Goal: Check status: Check status

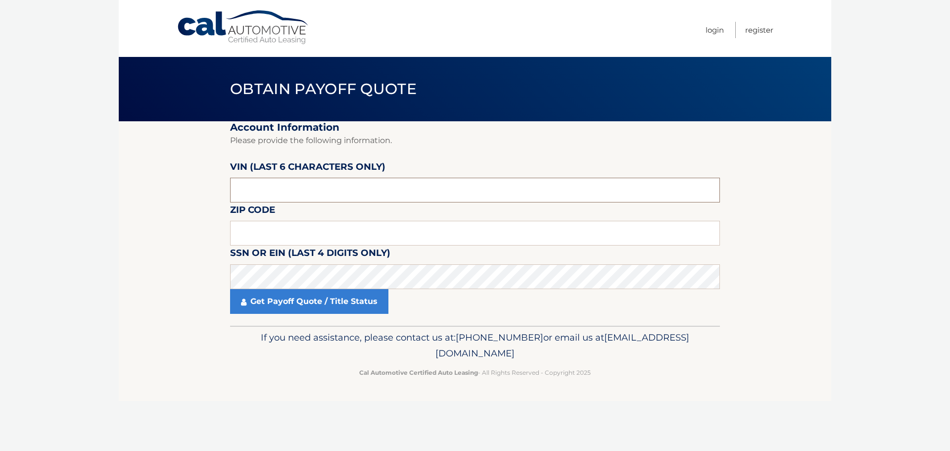
click at [314, 185] on input "text" at bounding box center [475, 190] width 490 height 25
click at [319, 186] on input "text" at bounding box center [475, 190] width 490 height 25
click at [292, 188] on input "text" at bounding box center [475, 190] width 490 height 25
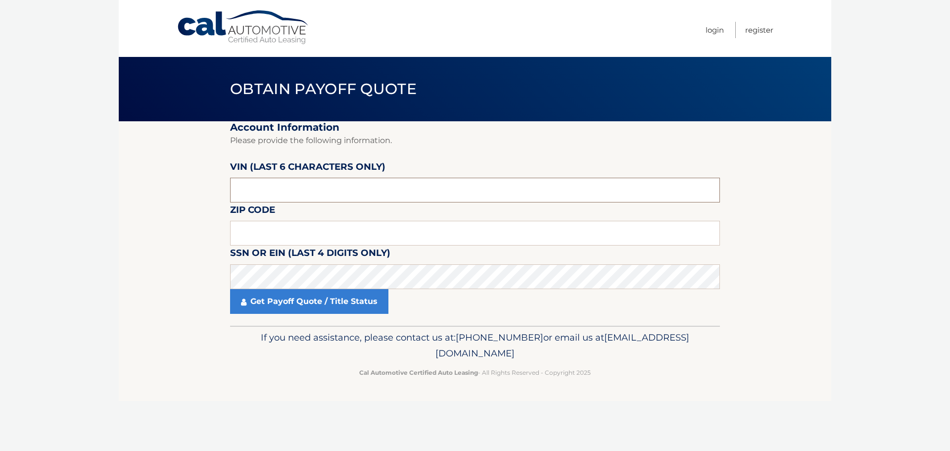
paste input "016811"
type input "016811"
click at [265, 234] on input "text" at bounding box center [475, 233] width 490 height 25
click at [263, 225] on input "text" at bounding box center [475, 233] width 490 height 25
type input "07662"
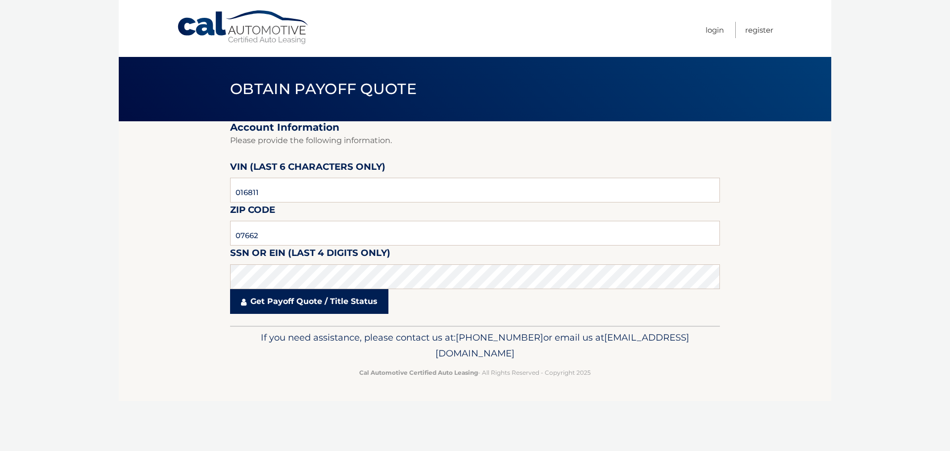
click at [312, 301] on link "Get Payoff Quote / Title Status" at bounding box center [309, 301] width 158 height 25
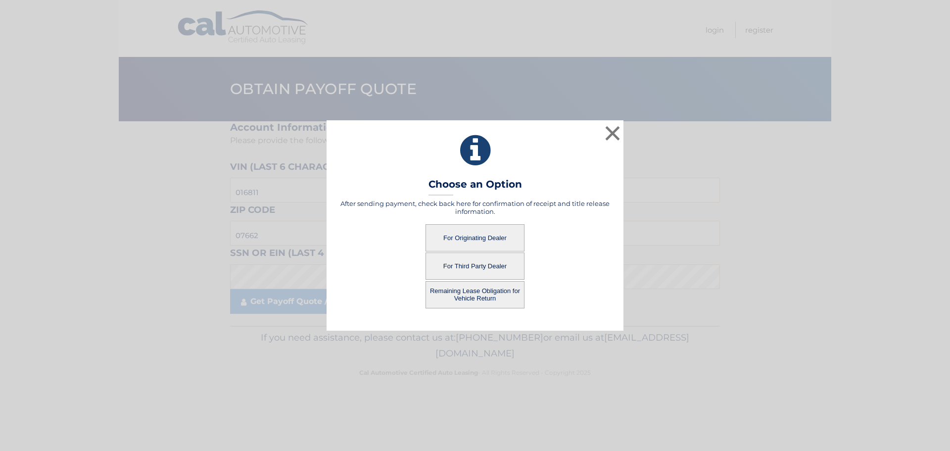
click at [473, 262] on button "For Third Party Dealer" at bounding box center [474, 265] width 99 height 27
click at [508, 266] on button "For Third Party Dealer" at bounding box center [474, 265] width 99 height 27
click at [498, 266] on button "For Third Party Dealer" at bounding box center [474, 265] width 99 height 27
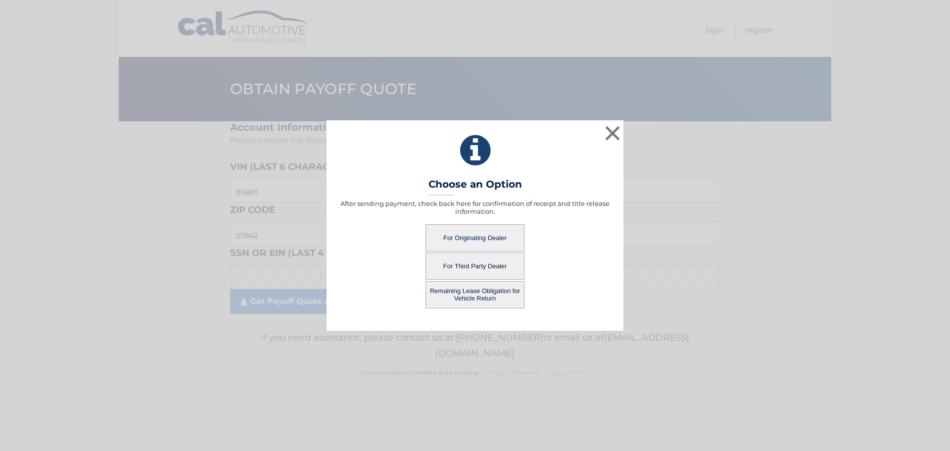
click at [486, 266] on button "For Third Party Dealer" at bounding box center [474, 265] width 99 height 27
click at [493, 290] on button "Remaining Lease Obligation for Vehicle Return" at bounding box center [474, 294] width 99 height 27
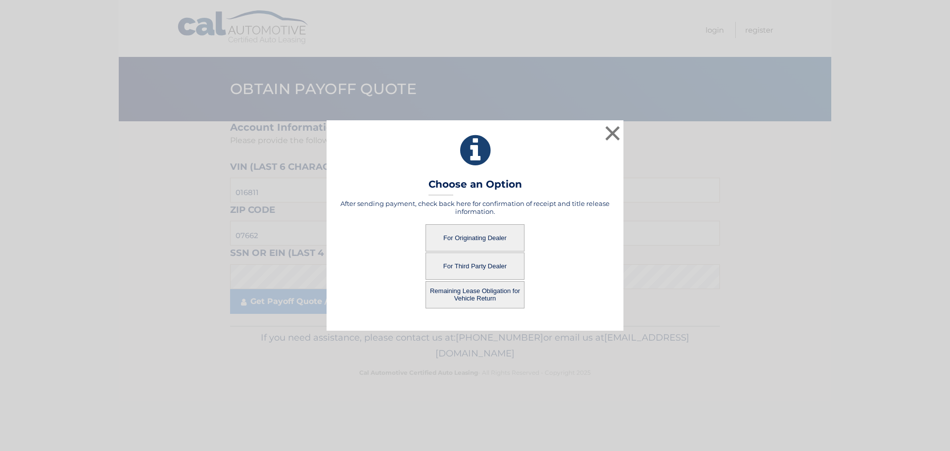
click at [483, 265] on button "For Third Party Dealer" at bounding box center [474, 265] width 99 height 27
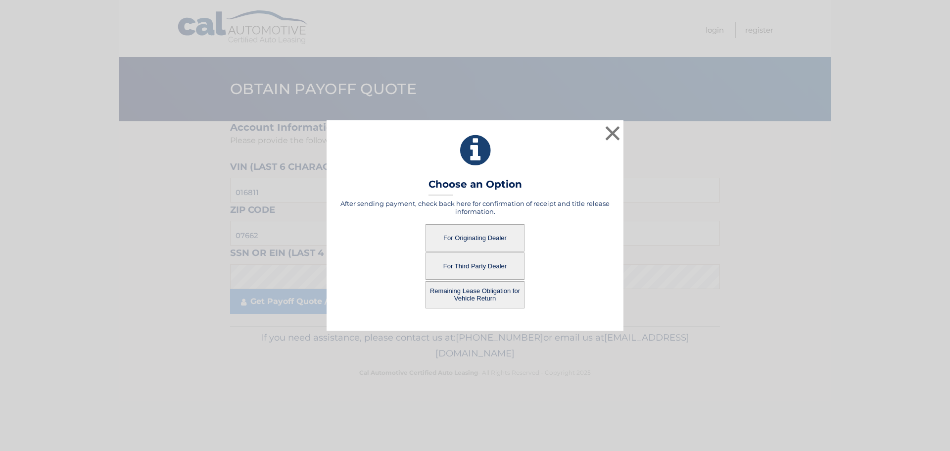
click at [483, 265] on button "For Third Party Dealer" at bounding box center [474, 265] width 99 height 27
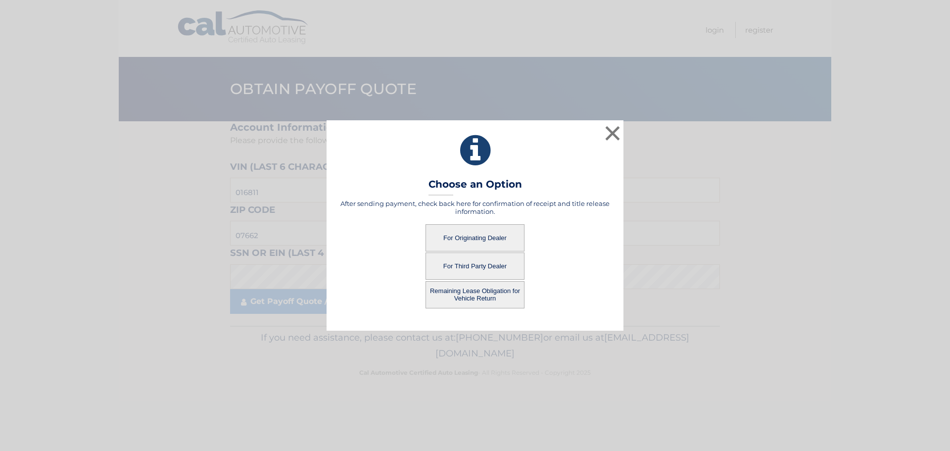
click at [483, 233] on button "For Originating Dealer" at bounding box center [474, 237] width 99 height 27
click at [487, 237] on button "For Originating Dealer" at bounding box center [474, 237] width 99 height 27
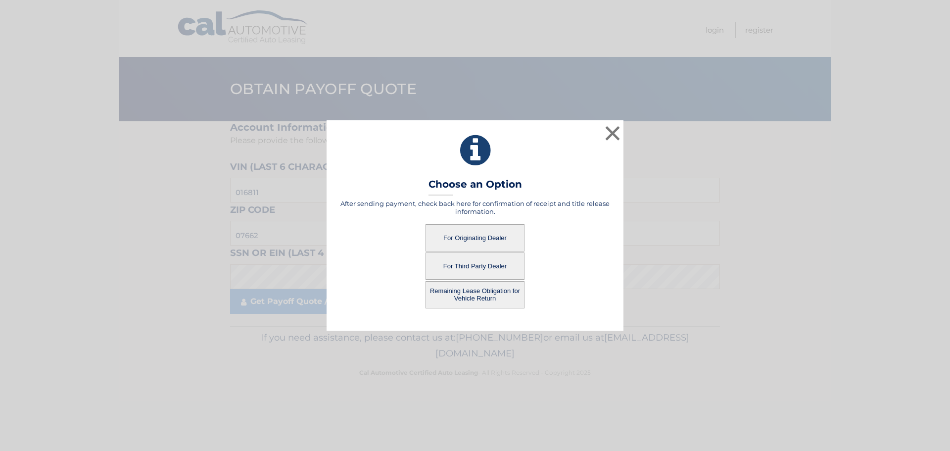
click at [487, 237] on button "For Originating Dealer" at bounding box center [474, 237] width 99 height 27
click at [485, 264] on button "For Third Party Dealer" at bounding box center [474, 265] width 99 height 27
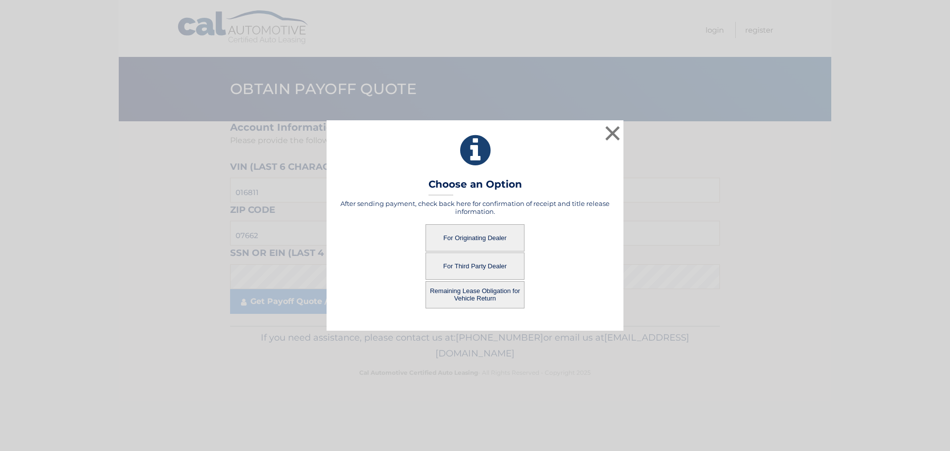
click at [485, 264] on button "For Third Party Dealer" at bounding box center [474, 265] width 99 height 27
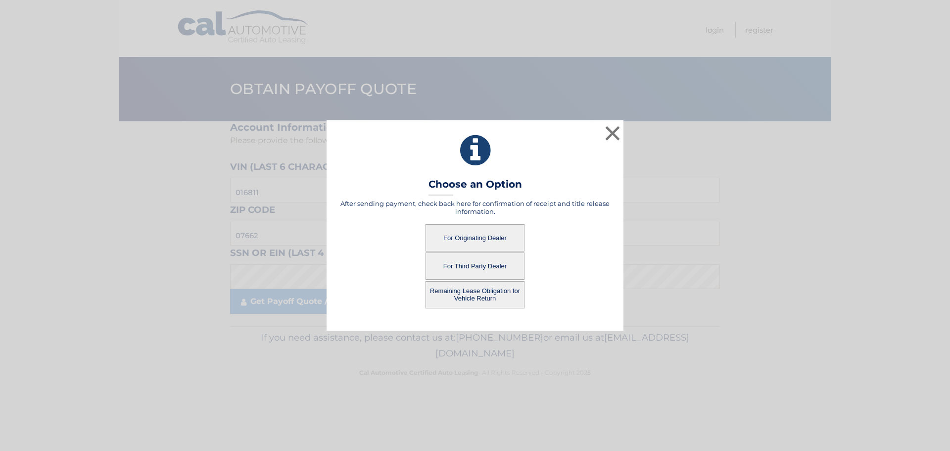
click at [485, 264] on button "For Third Party Dealer" at bounding box center [474, 265] width 99 height 27
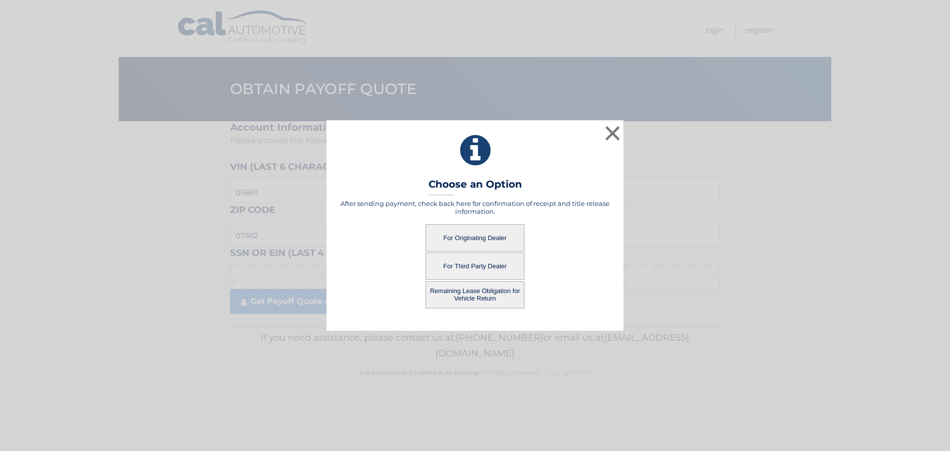
click at [485, 264] on button "For Third Party Dealer" at bounding box center [474, 265] width 99 height 27
click at [463, 270] on button "For Third Party Dealer" at bounding box center [474, 265] width 99 height 27
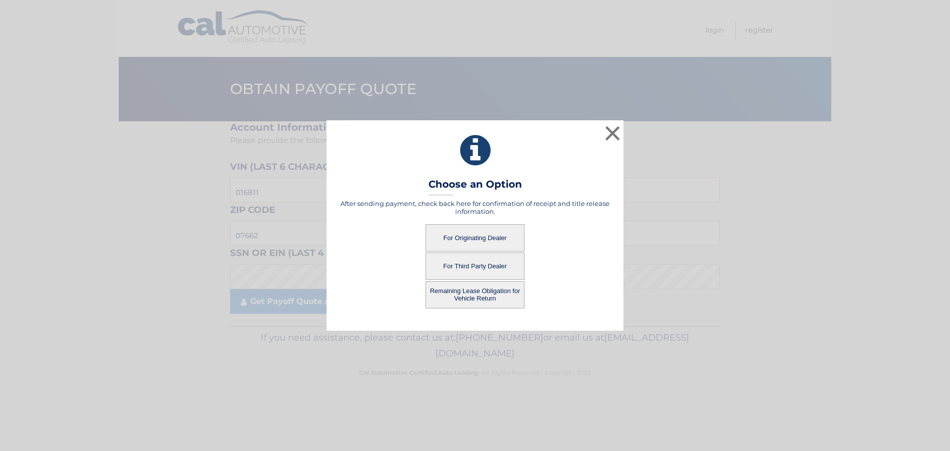
click at [463, 270] on button "For Third Party Dealer" at bounding box center [474, 265] width 99 height 27
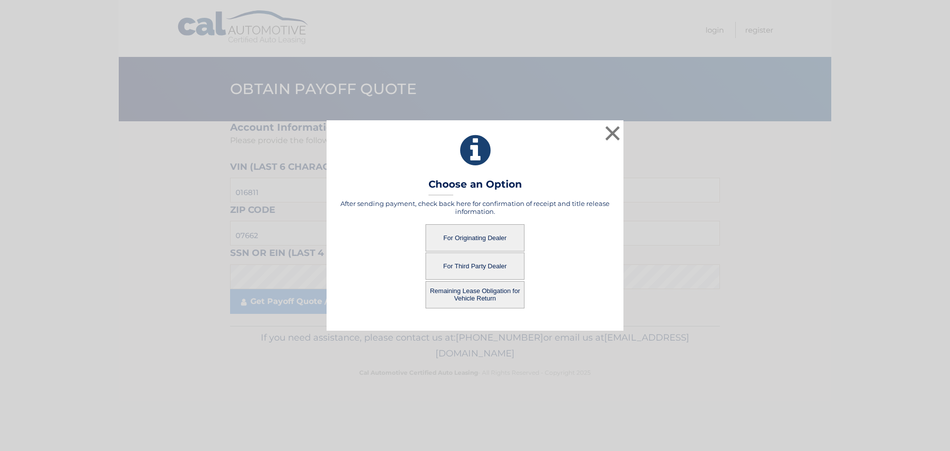
click at [463, 270] on button "For Third Party Dealer" at bounding box center [474, 265] width 99 height 27
click at [467, 294] on button "Remaining Lease Obligation for Vehicle Return" at bounding box center [474, 294] width 99 height 27
click at [471, 234] on button "For Originating Dealer" at bounding box center [474, 237] width 99 height 27
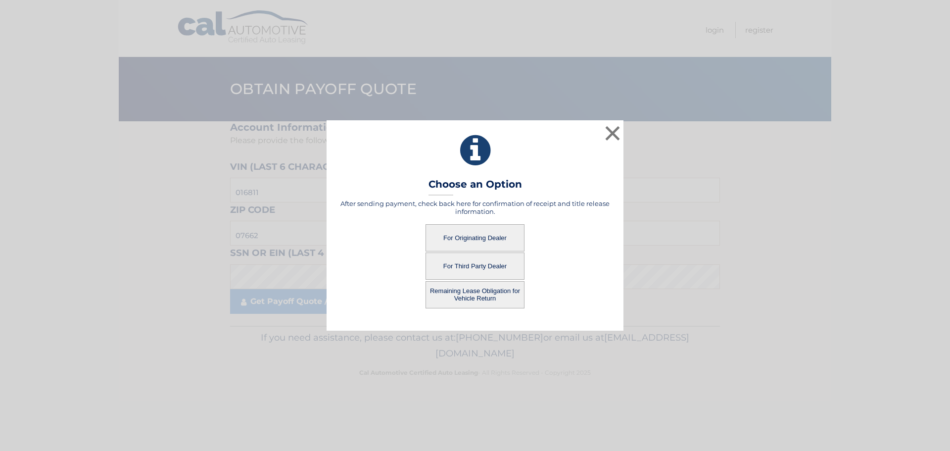
click at [471, 234] on button "For Originating Dealer" at bounding box center [474, 237] width 99 height 27
click at [616, 129] on button "×" at bounding box center [612, 133] width 20 height 20
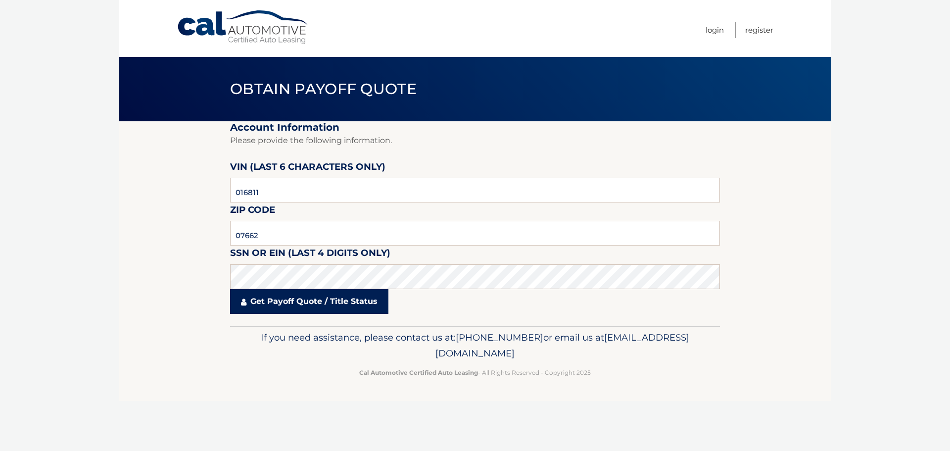
click at [354, 299] on link "Get Payoff Quote / Title Status" at bounding box center [309, 301] width 158 height 25
click at [268, 303] on link "Get Payoff Quote / Title Status" at bounding box center [309, 301] width 158 height 25
click at [270, 303] on link "Get Payoff Quote / Title Status" at bounding box center [309, 301] width 158 height 25
click at [345, 298] on link "Get Payoff Quote / Title Status" at bounding box center [309, 301] width 158 height 25
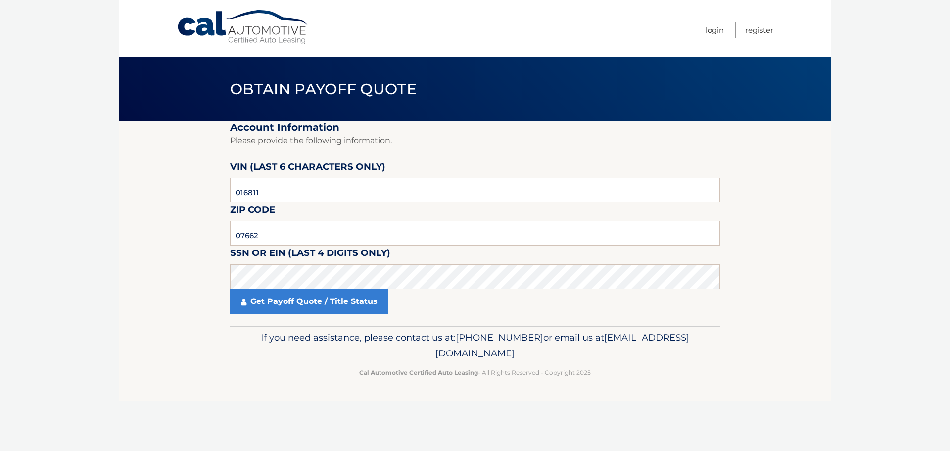
click at [299, 364] on div "If you need assistance, please contact us at: [PHONE_NUMBER] or email us at [EM…" at bounding box center [475, 352] width 490 height 55
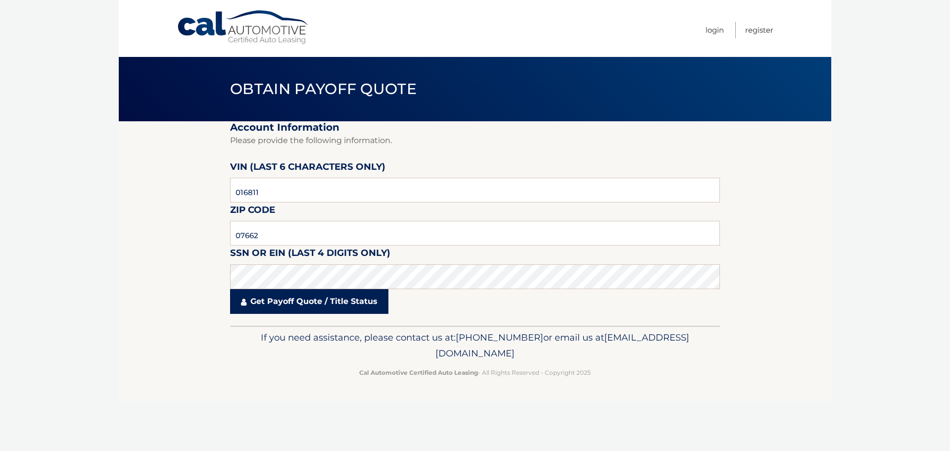
click at [352, 300] on link "Get Payoff Quote / Title Status" at bounding box center [309, 301] width 158 height 25
click at [299, 303] on link "Get Payoff Quote / Title Status" at bounding box center [309, 301] width 158 height 25
click at [302, 298] on link "Get Payoff Quote / Title Status" at bounding box center [309, 301] width 158 height 25
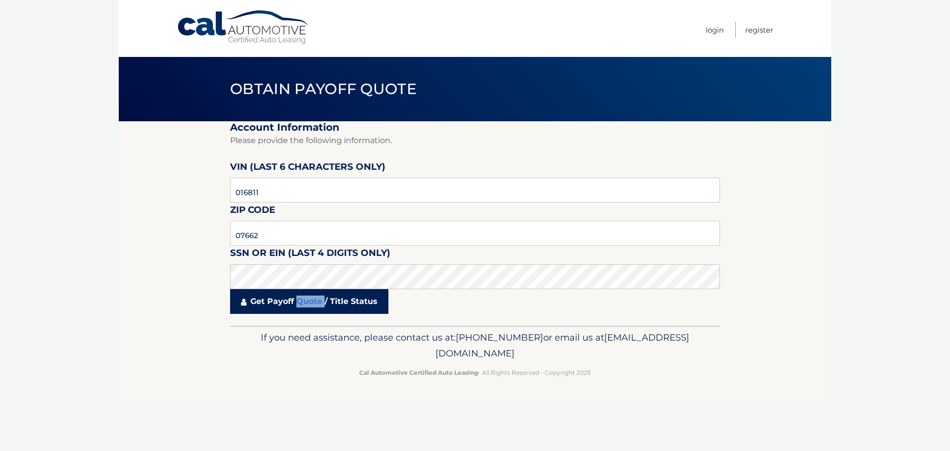
click at [302, 298] on link "Get Payoff Quote / Title Status" at bounding box center [309, 301] width 158 height 25
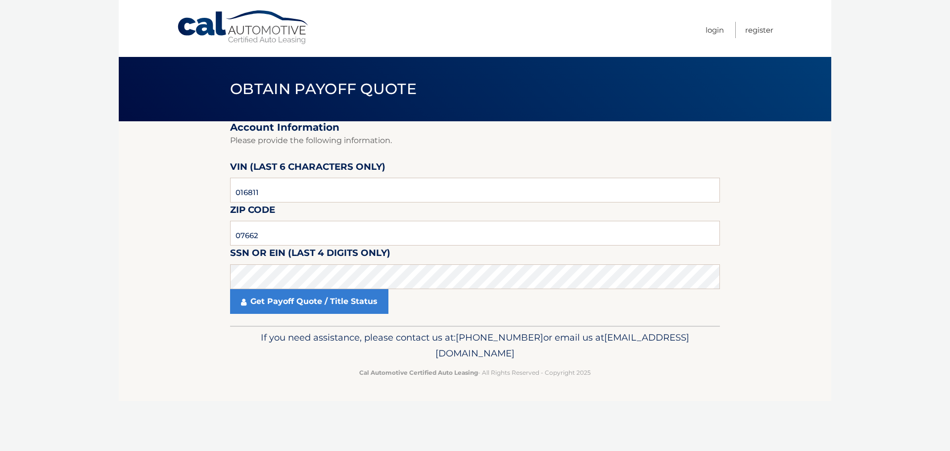
click at [442, 296] on div "Get Payoff Quote / Title Status" at bounding box center [475, 301] width 490 height 25
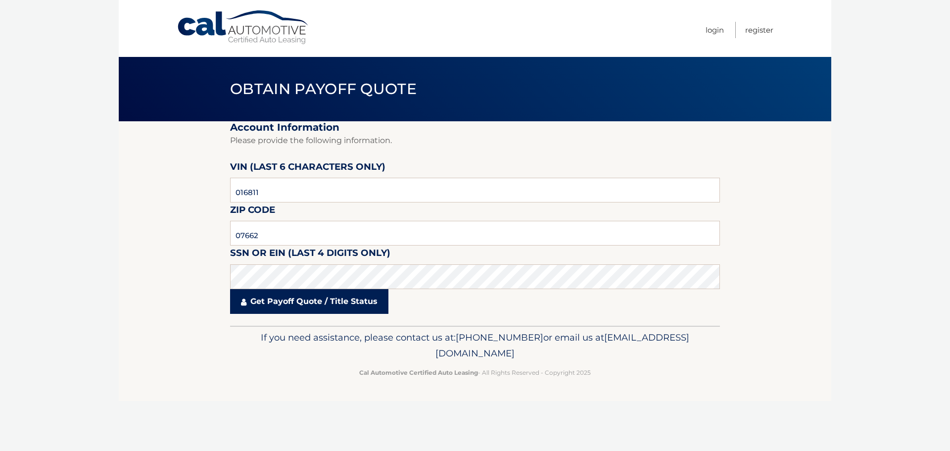
click at [290, 301] on link "Get Payoff Quote / Title Status" at bounding box center [309, 301] width 158 height 25
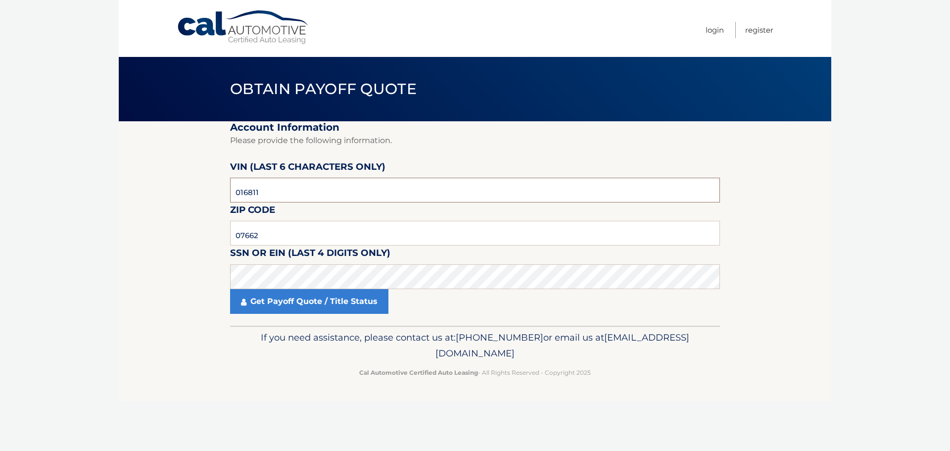
click at [287, 193] on input "016811" at bounding box center [475, 190] width 490 height 25
click at [300, 236] on input "07662" at bounding box center [475, 233] width 490 height 25
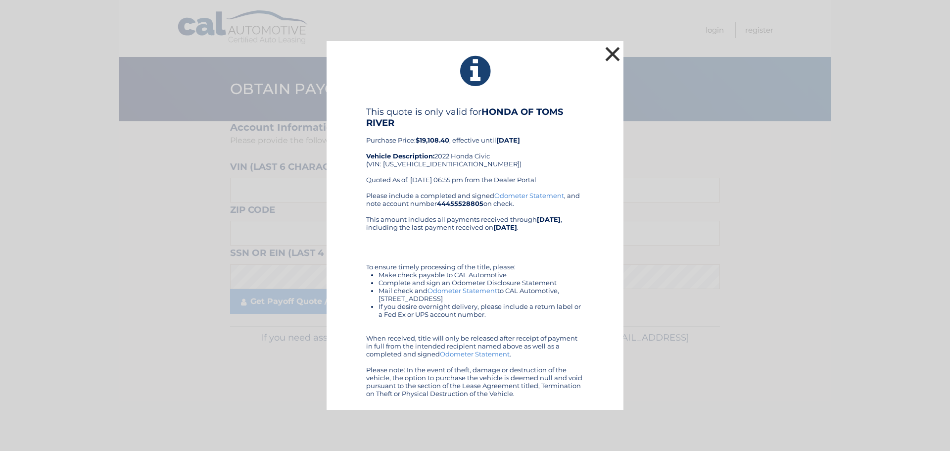
click at [613, 55] on button "×" at bounding box center [612, 54] width 20 height 20
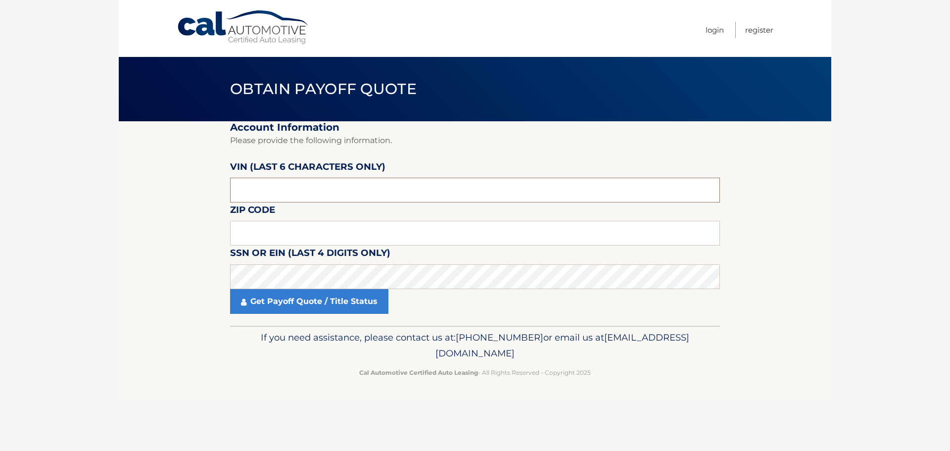
click at [278, 190] on input "text" at bounding box center [475, 190] width 490 height 25
click at [257, 188] on input "text" at bounding box center [475, 190] width 490 height 25
click at [287, 191] on input "text" at bounding box center [475, 190] width 490 height 25
paste input "016811"
type input "016811"
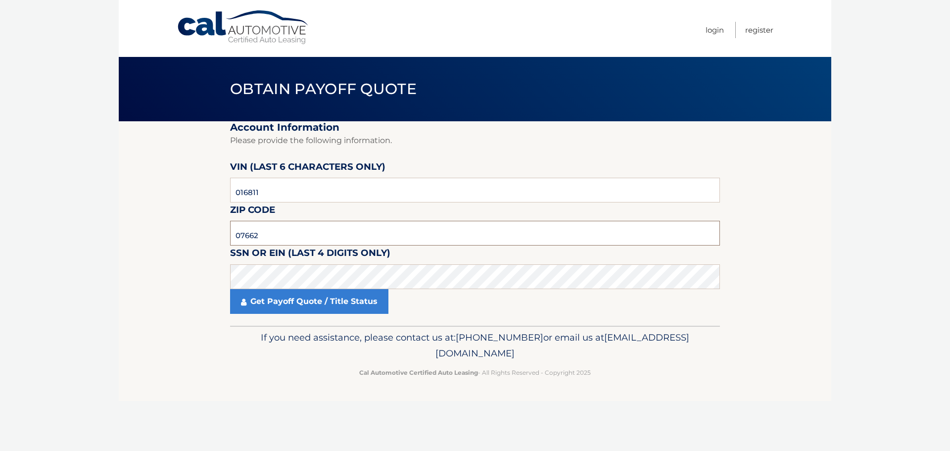
type input "07662"
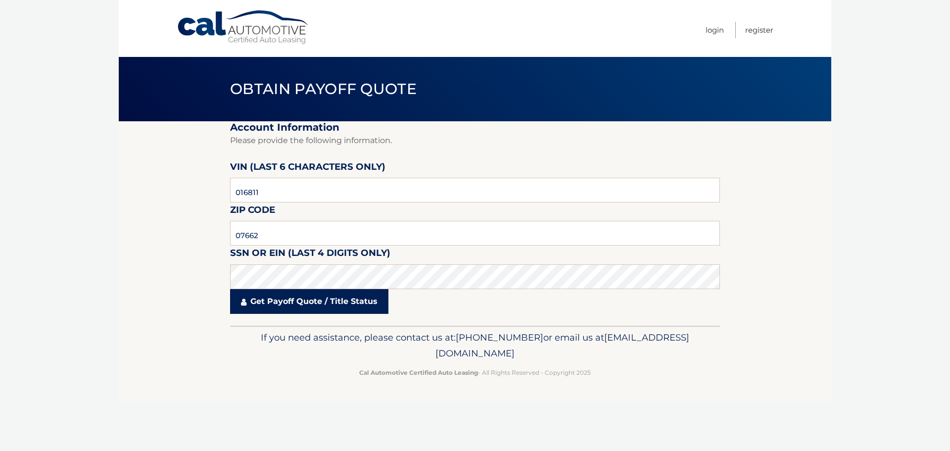
click at [275, 303] on link "Get Payoff Quote / Title Status" at bounding box center [309, 301] width 158 height 25
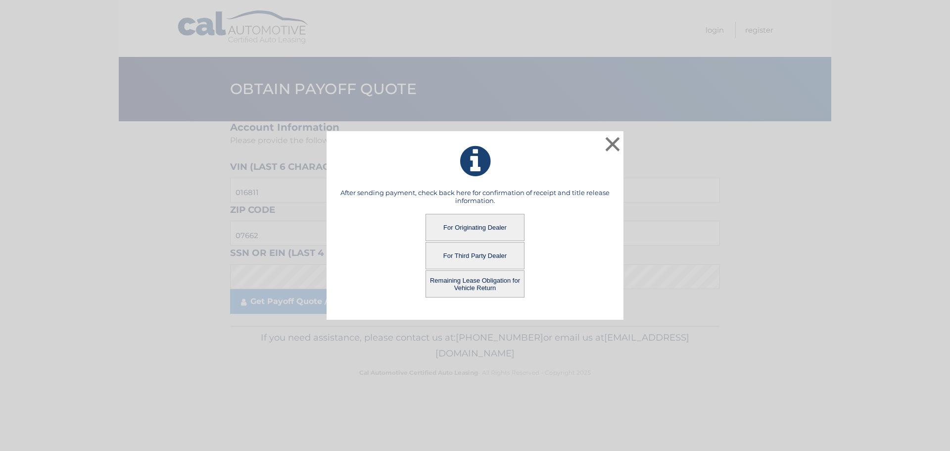
click at [477, 257] on button "For Third Party Dealer" at bounding box center [474, 255] width 99 height 27
click at [497, 253] on button "For Third Party Dealer" at bounding box center [474, 255] width 99 height 27
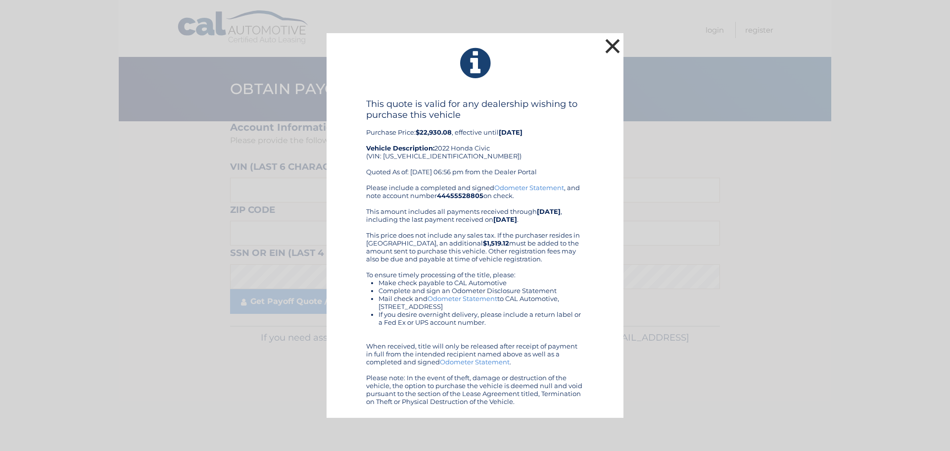
click at [614, 44] on button "×" at bounding box center [612, 46] width 20 height 20
